Goal: Information Seeking & Learning: Compare options

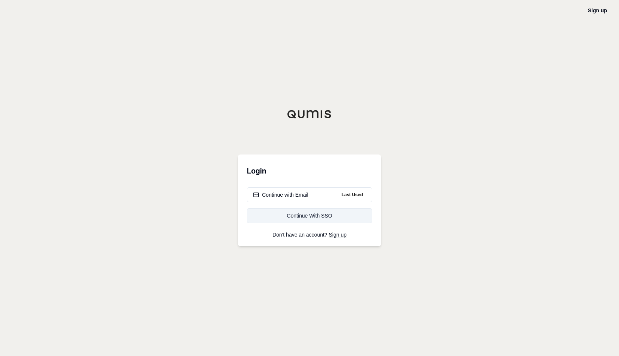
click at [334, 222] on link "Continue With SSO" at bounding box center [310, 215] width 126 height 15
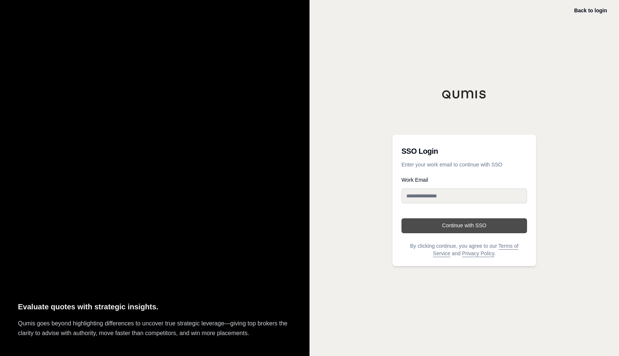
click at [457, 228] on button "Continue with SSO" at bounding box center [464, 226] width 126 height 15
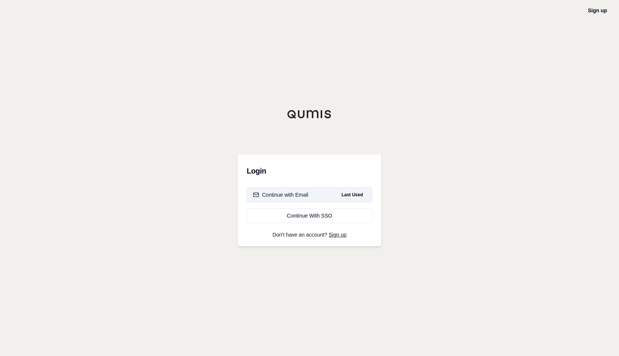
click at [281, 194] on div "Continue with Email" at bounding box center [280, 194] width 55 height 7
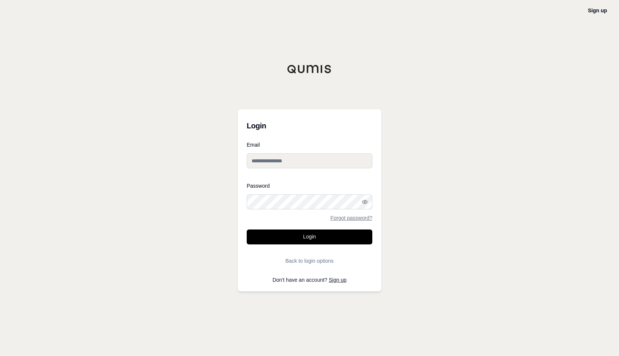
type input "**********"
click at [298, 235] on button "Login" at bounding box center [310, 237] width 126 height 15
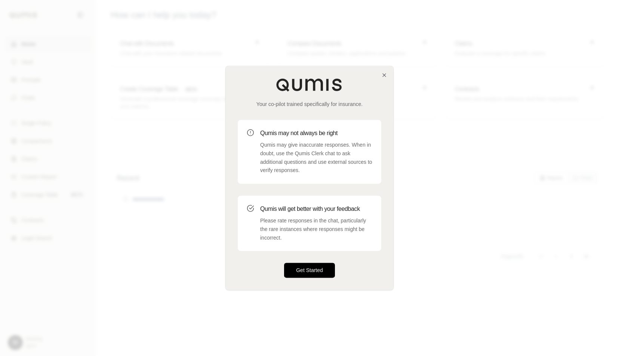
click at [306, 268] on button "Get Started" at bounding box center [309, 270] width 51 height 15
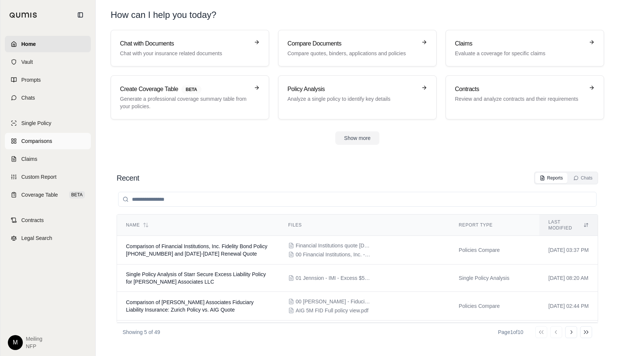
click at [55, 142] on link "Comparisons" at bounding box center [48, 141] width 86 height 16
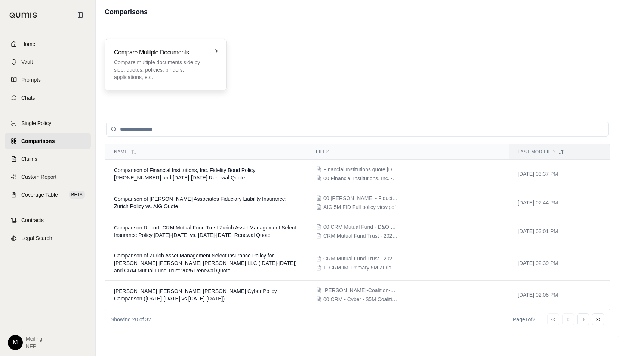
click at [155, 64] on p "Compare multiple documents side by side: quotes, policies, binders, application…" at bounding box center [160, 70] width 93 height 22
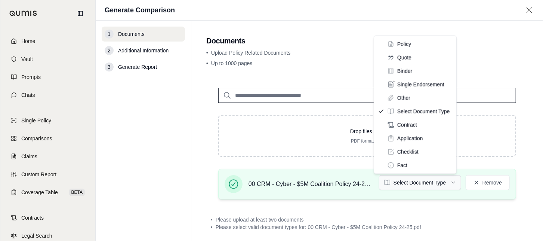
click at [436, 182] on html "Home Vault Prompts Chats Single Policy Comparisons Claims Custom Report Coverag…" at bounding box center [271, 120] width 543 height 241
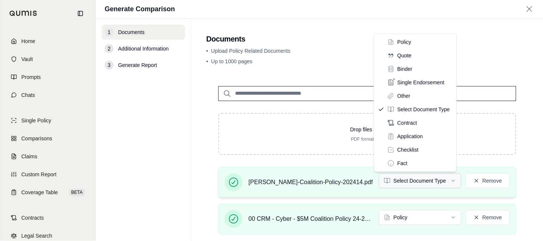
click at [441, 182] on html "Home Vault Prompts Chats Single Policy Comparisons Claims Custom Report Coverag…" at bounding box center [271, 120] width 543 height 241
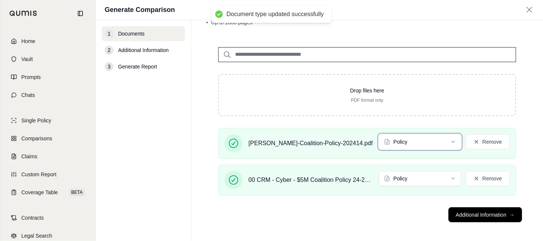
scroll to position [42, 0]
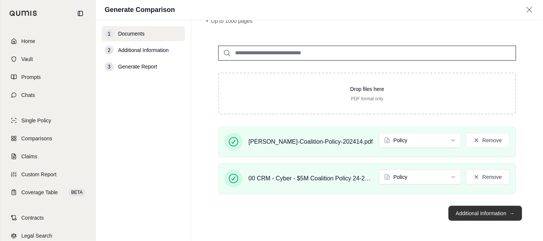
click at [494, 211] on button "Additional Information →" at bounding box center [485, 213] width 74 height 15
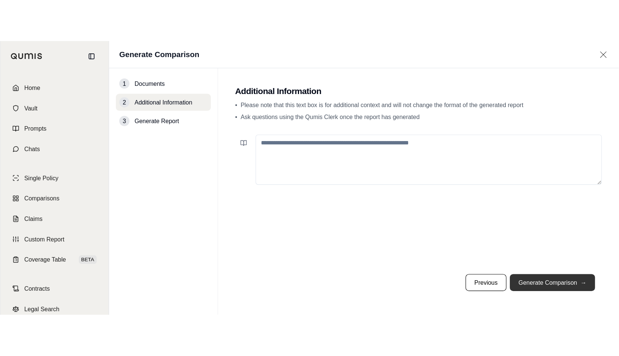
scroll to position [0, 0]
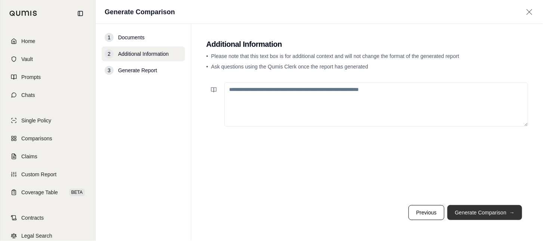
click at [494, 211] on button "Generate Comparison →" at bounding box center [484, 212] width 75 height 15
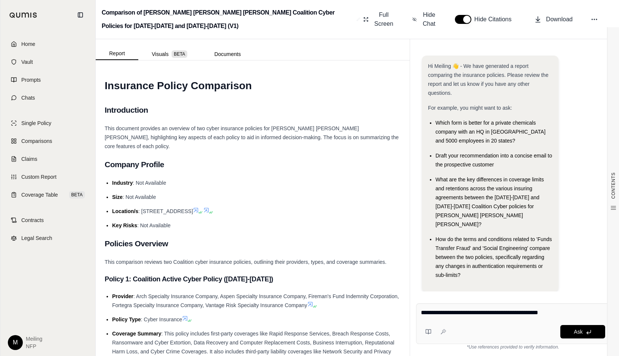
type textarea "**********"
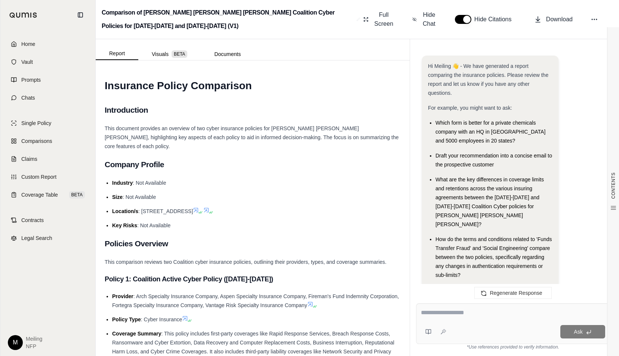
scroll to position [4366, 0]
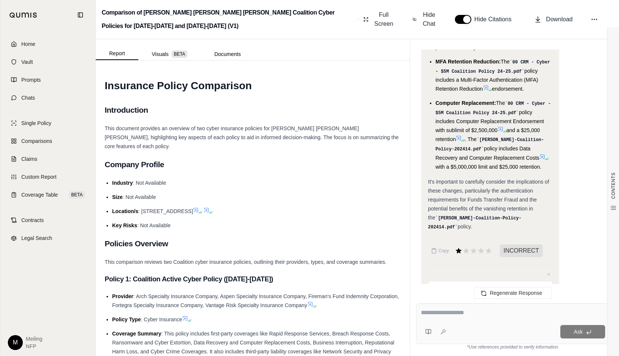
click at [495, 179] on span "It's important to carefully consider the implications of these changes, particu…" at bounding box center [488, 200] width 121 height 42
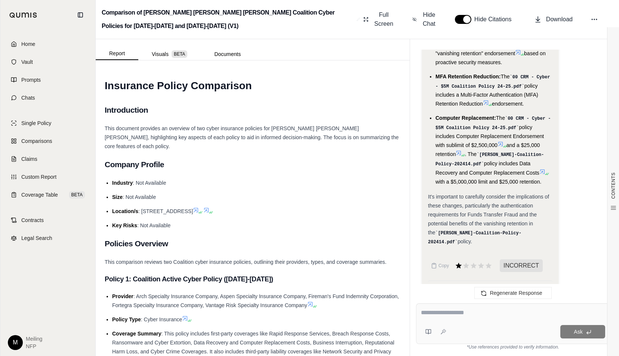
scroll to position [2267, 0]
